Goal: Find specific page/section: Find specific page/section

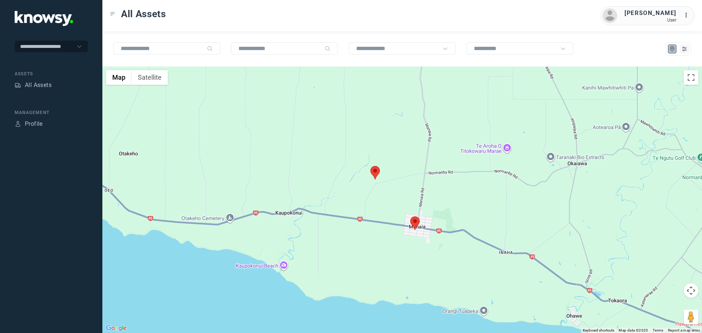
click at [370, 166] on area at bounding box center [370, 166] width 0 height 0
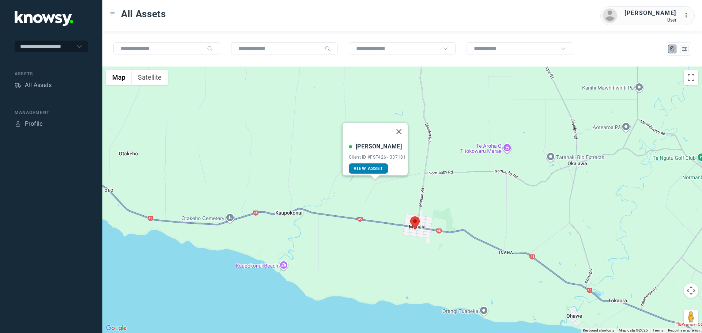
click at [368, 166] on span "View Asset" at bounding box center [368, 168] width 30 height 5
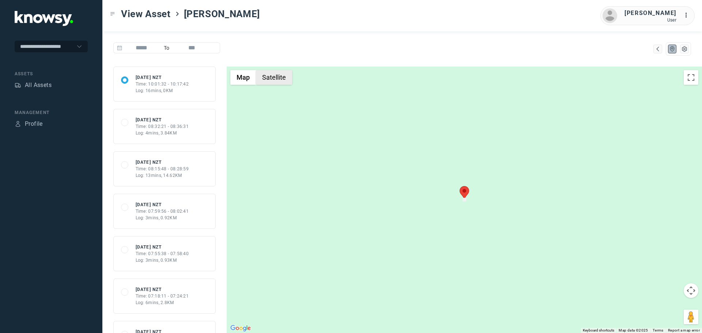
click at [274, 78] on button "Satellite" at bounding box center [274, 77] width 36 height 15
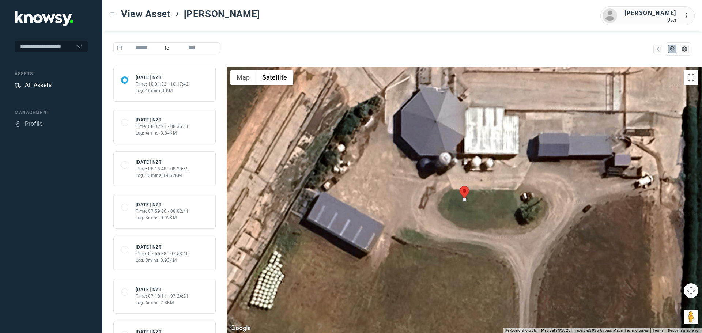
click at [38, 84] on div "All Assets" at bounding box center [38, 85] width 27 height 9
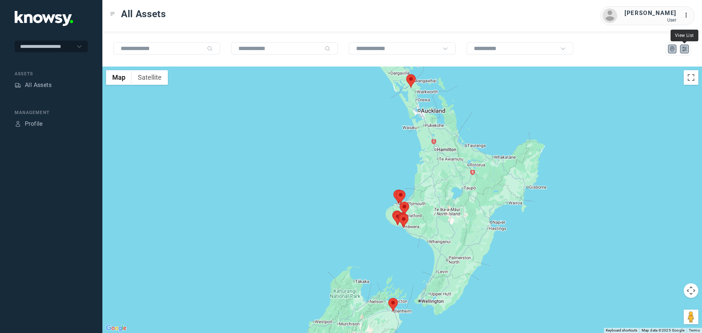
click at [688, 49] on button at bounding box center [684, 49] width 9 height 9
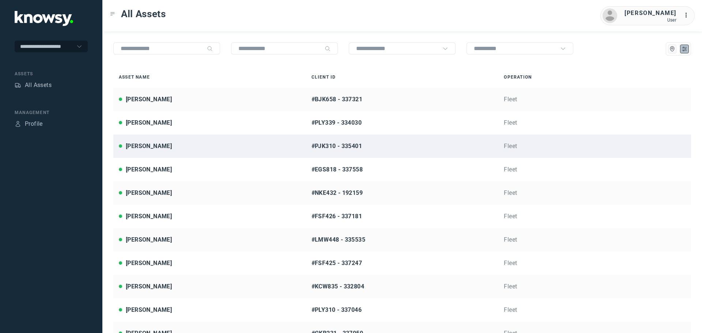
click at [162, 144] on div "[PERSON_NAME]" at bounding box center [149, 146] width 46 height 9
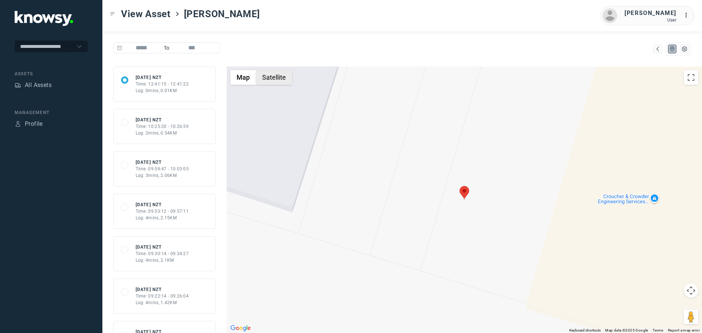
click at [278, 82] on button "Satellite" at bounding box center [274, 77] width 36 height 15
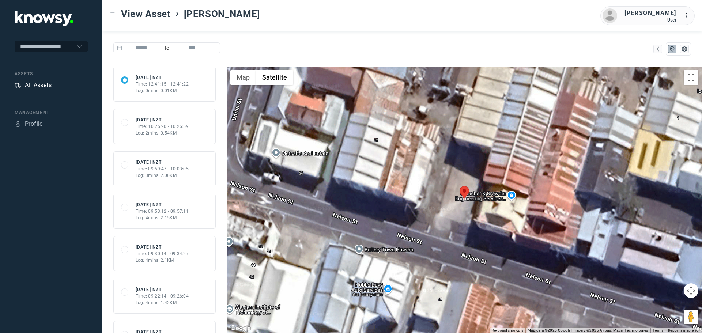
click at [39, 85] on div "All Assets" at bounding box center [38, 85] width 27 height 9
